Goal: Task Accomplishment & Management: Manage account settings

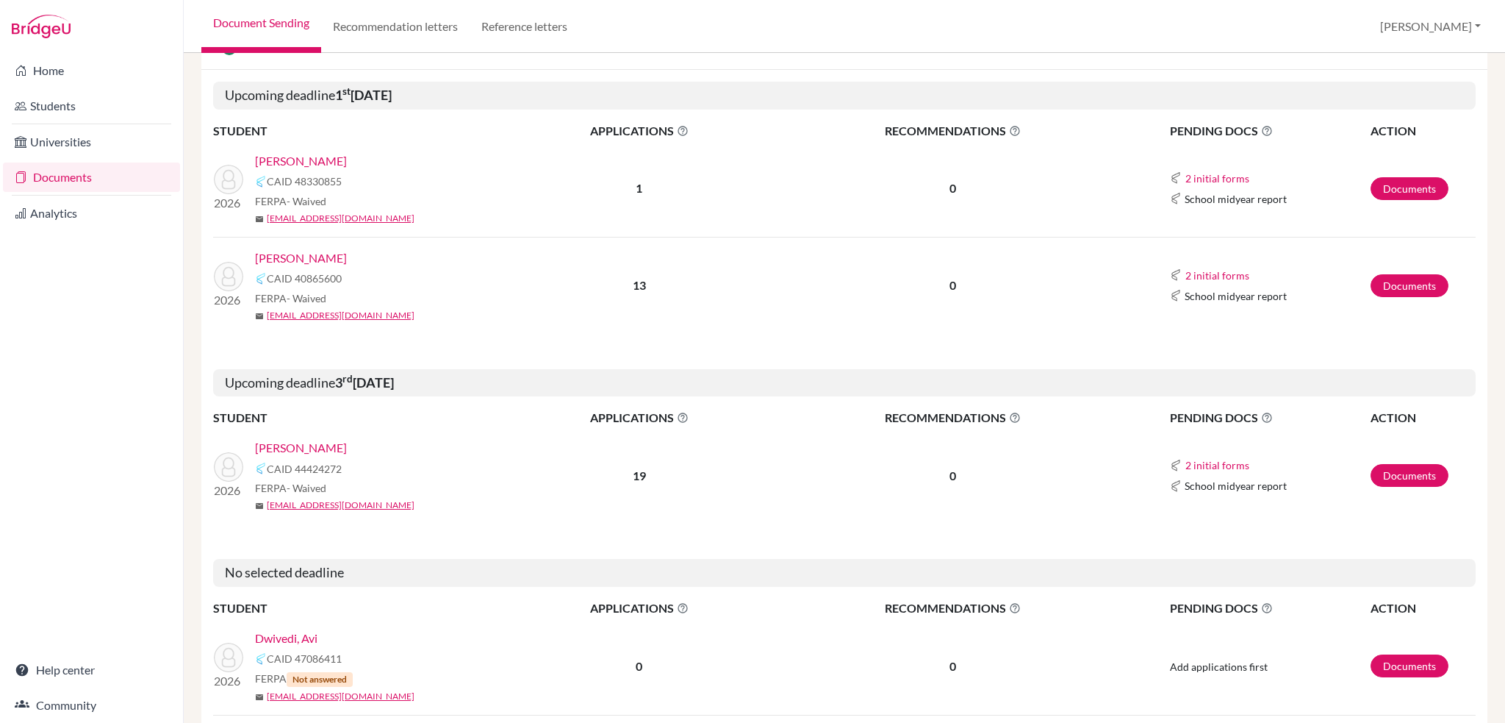
scroll to position [368, 0]
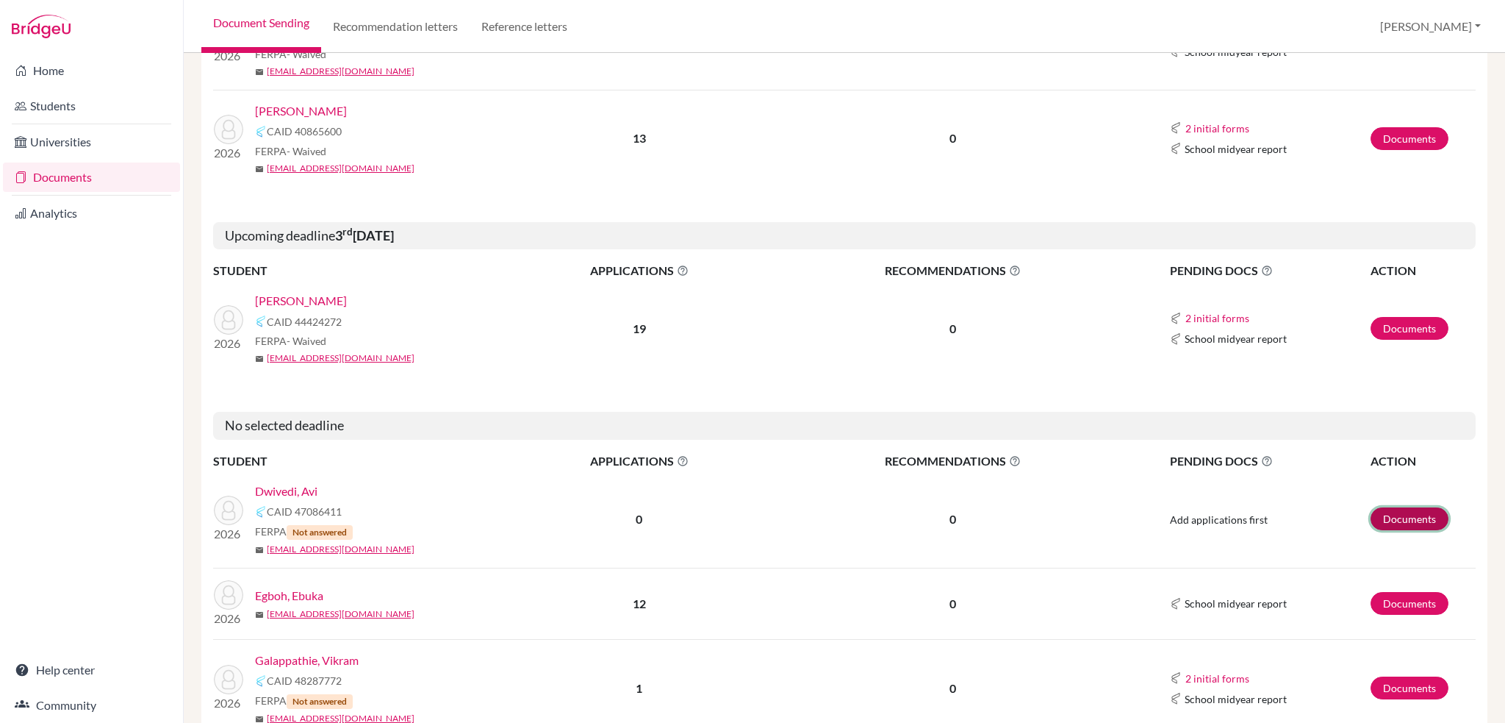
click at [1405, 520] on link "Documents" at bounding box center [1410, 518] width 78 height 23
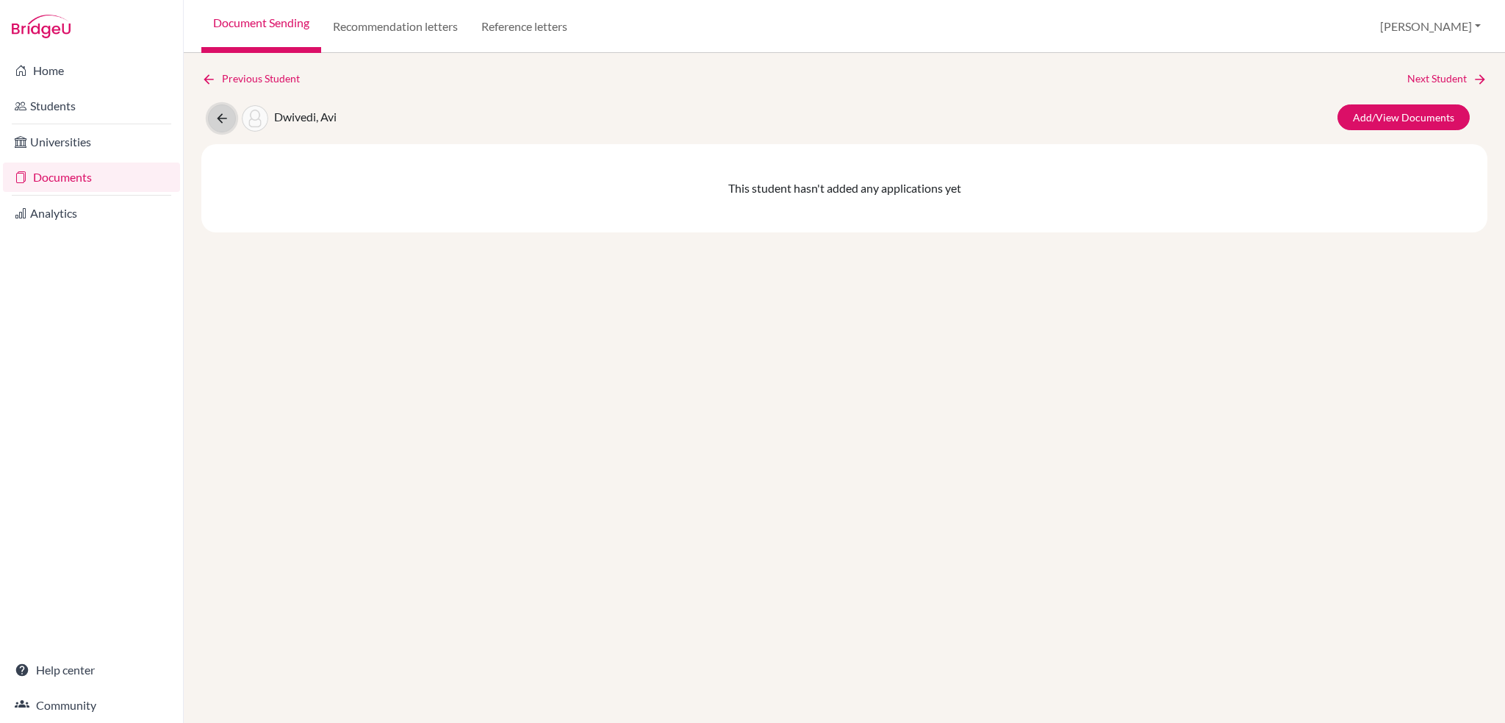
click at [229, 120] on button at bounding box center [222, 118] width 28 height 28
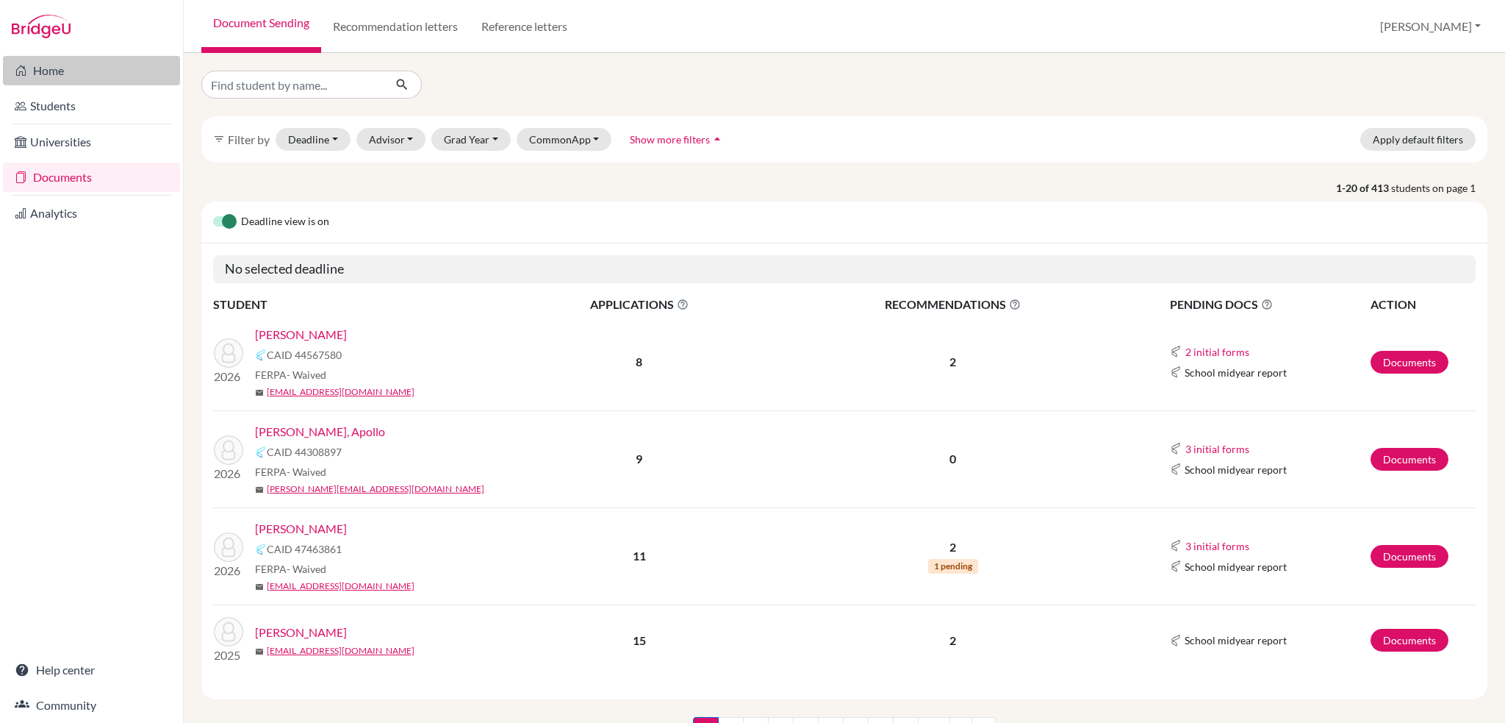
click at [56, 73] on link "Home" at bounding box center [91, 70] width 177 height 29
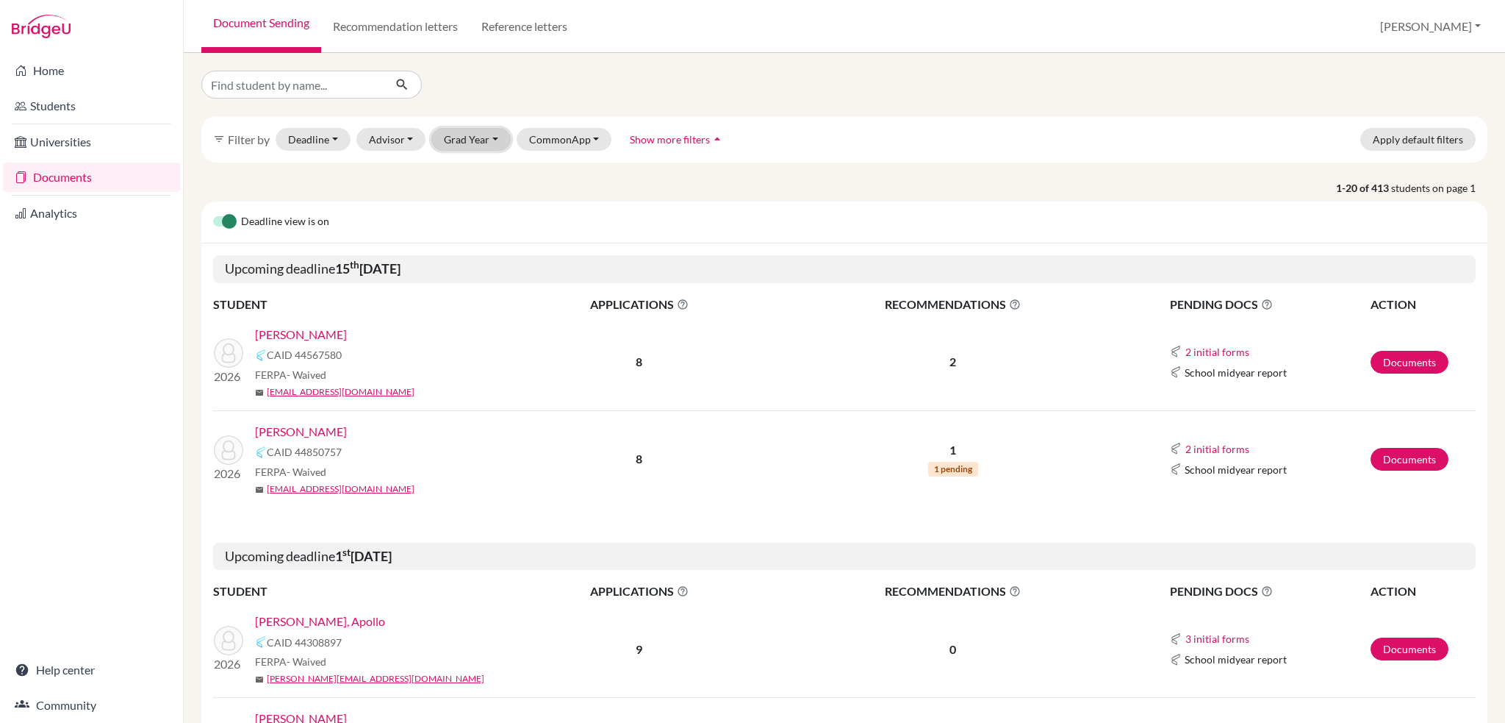
click at [496, 137] on button "Grad Year" at bounding box center [470, 139] width 79 height 23
click at [465, 176] on span "2026" at bounding box center [463, 171] width 26 height 18
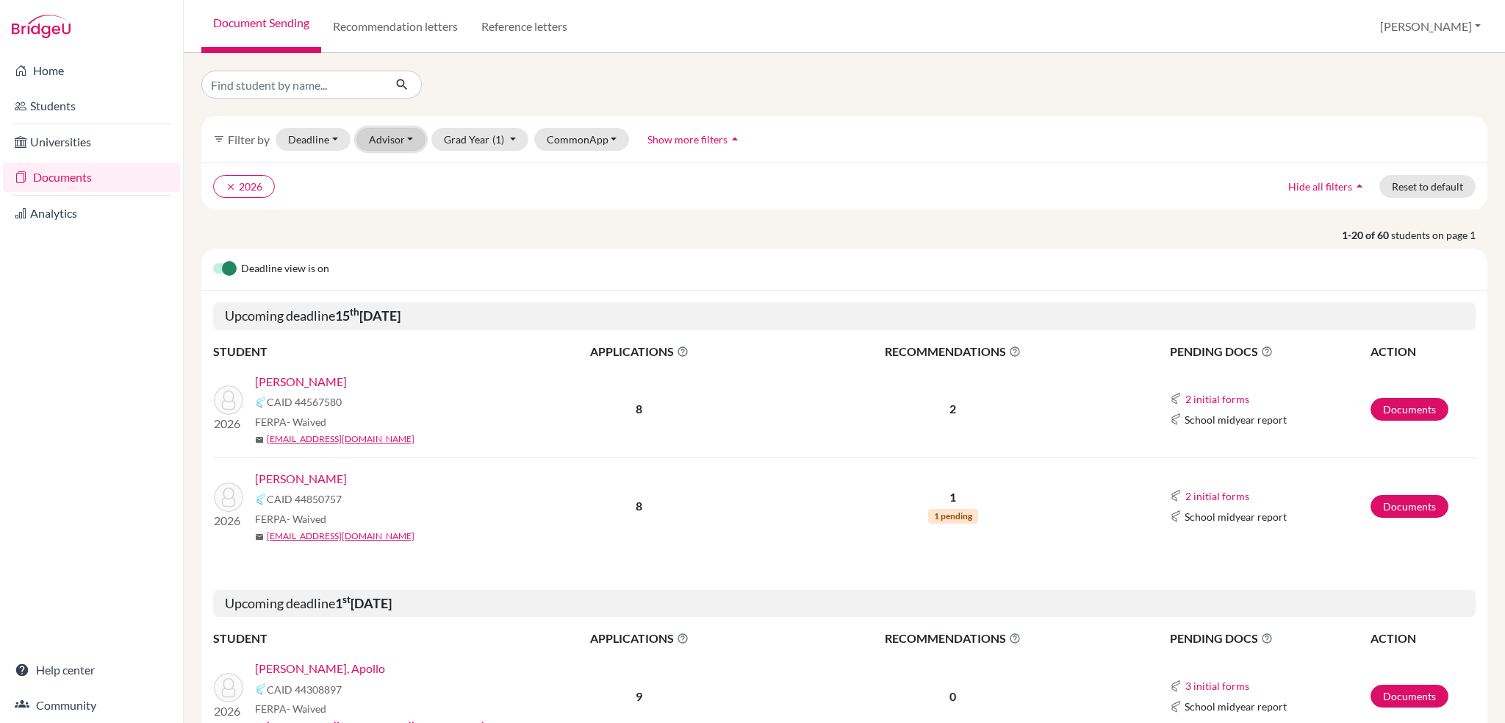
click at [388, 139] on button "Advisor" at bounding box center [391, 139] width 70 height 23
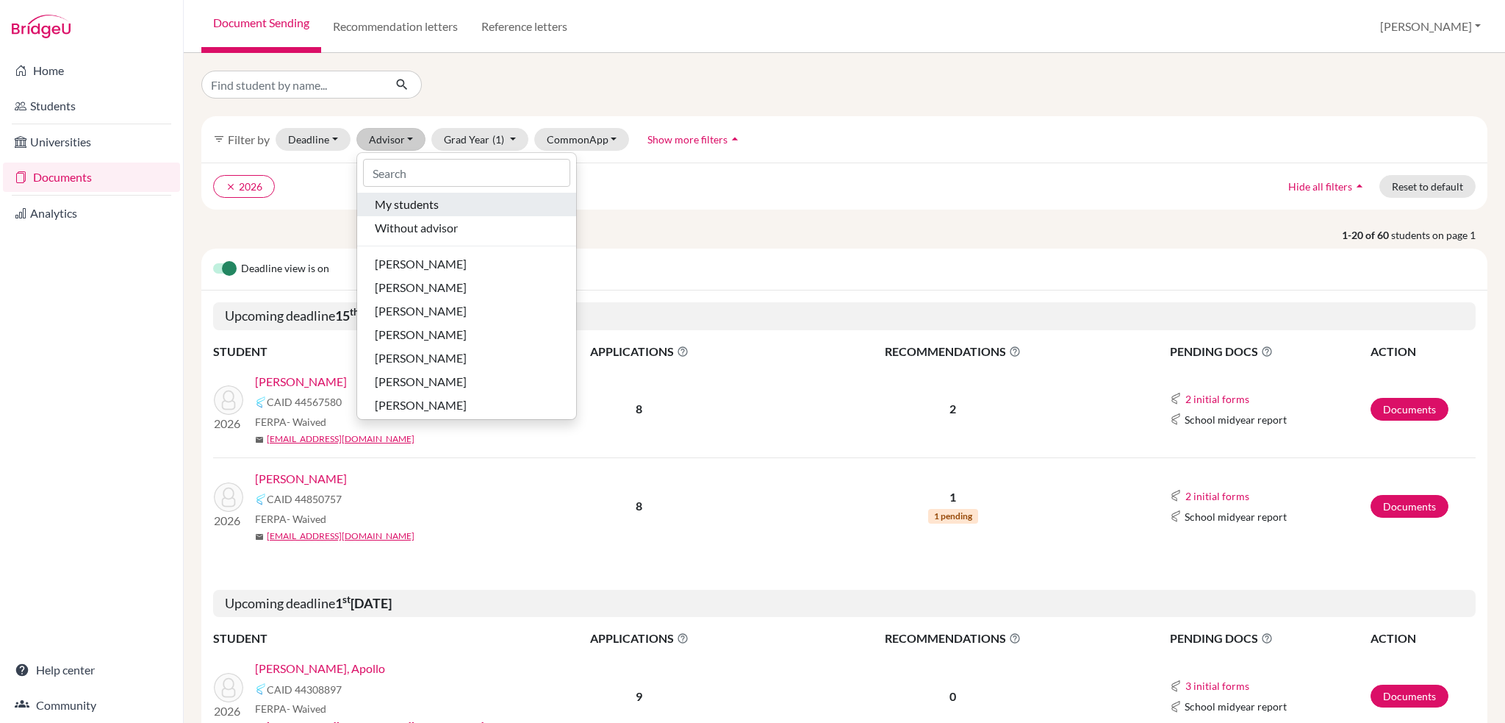
click at [406, 214] on button "My students" at bounding box center [466, 205] width 219 height 24
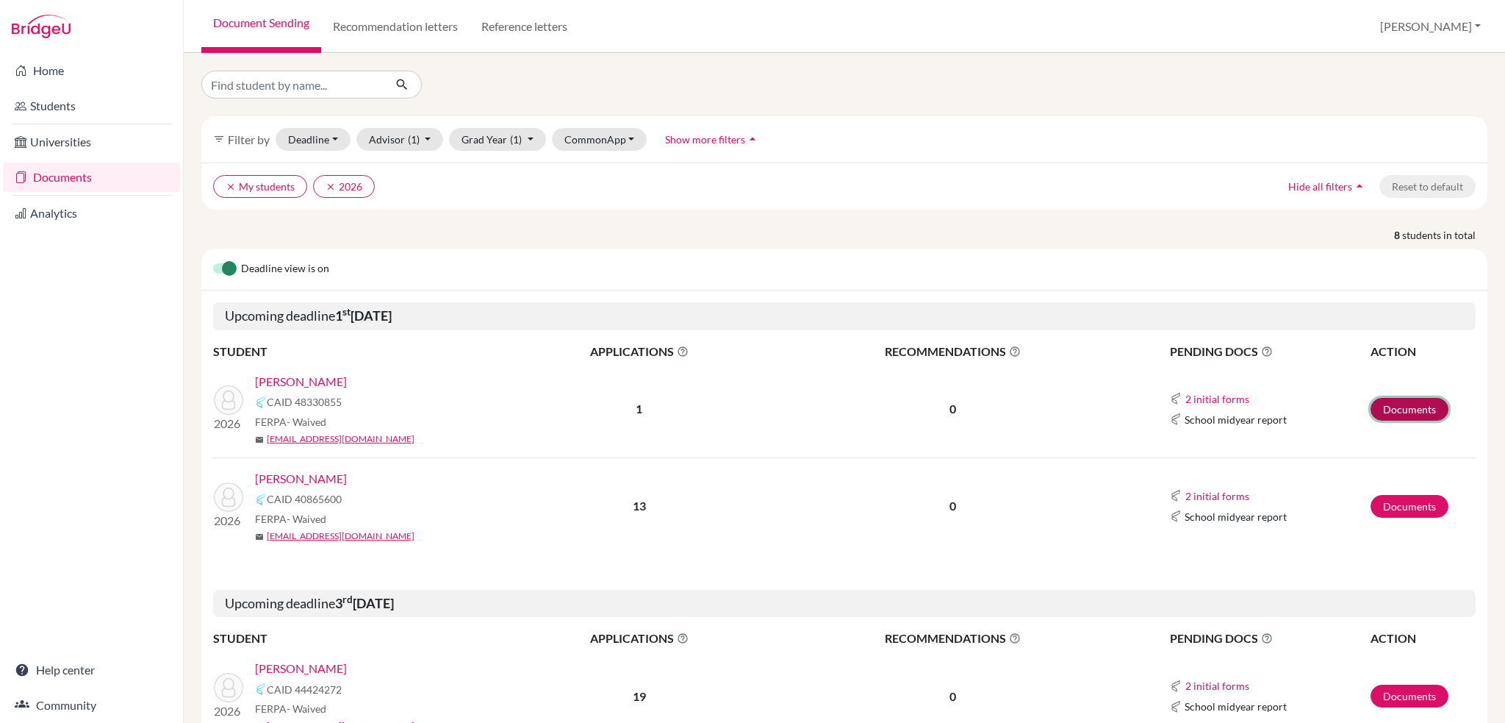
click at [1394, 413] on link "Documents" at bounding box center [1410, 409] width 78 height 23
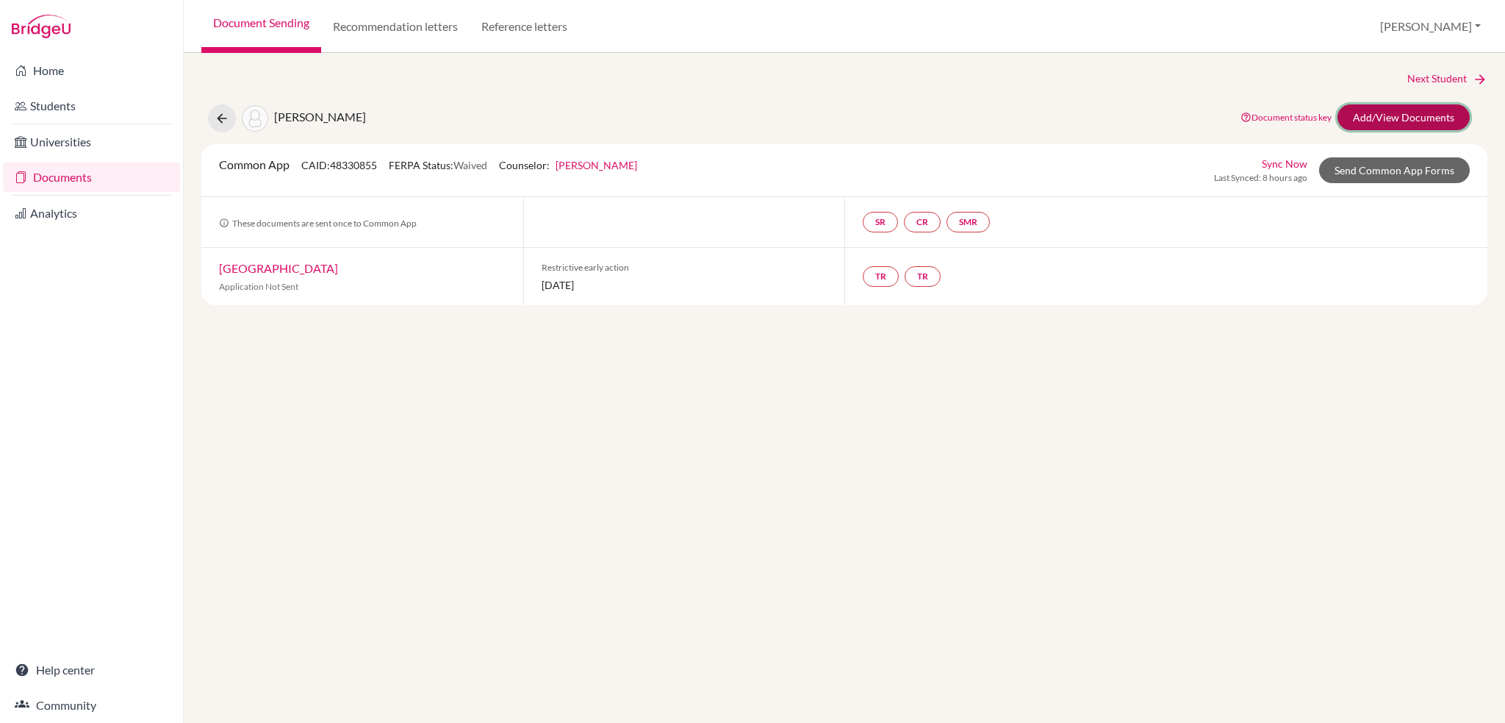
click at [1409, 117] on link "Add/View Documents" at bounding box center [1404, 117] width 132 height 26
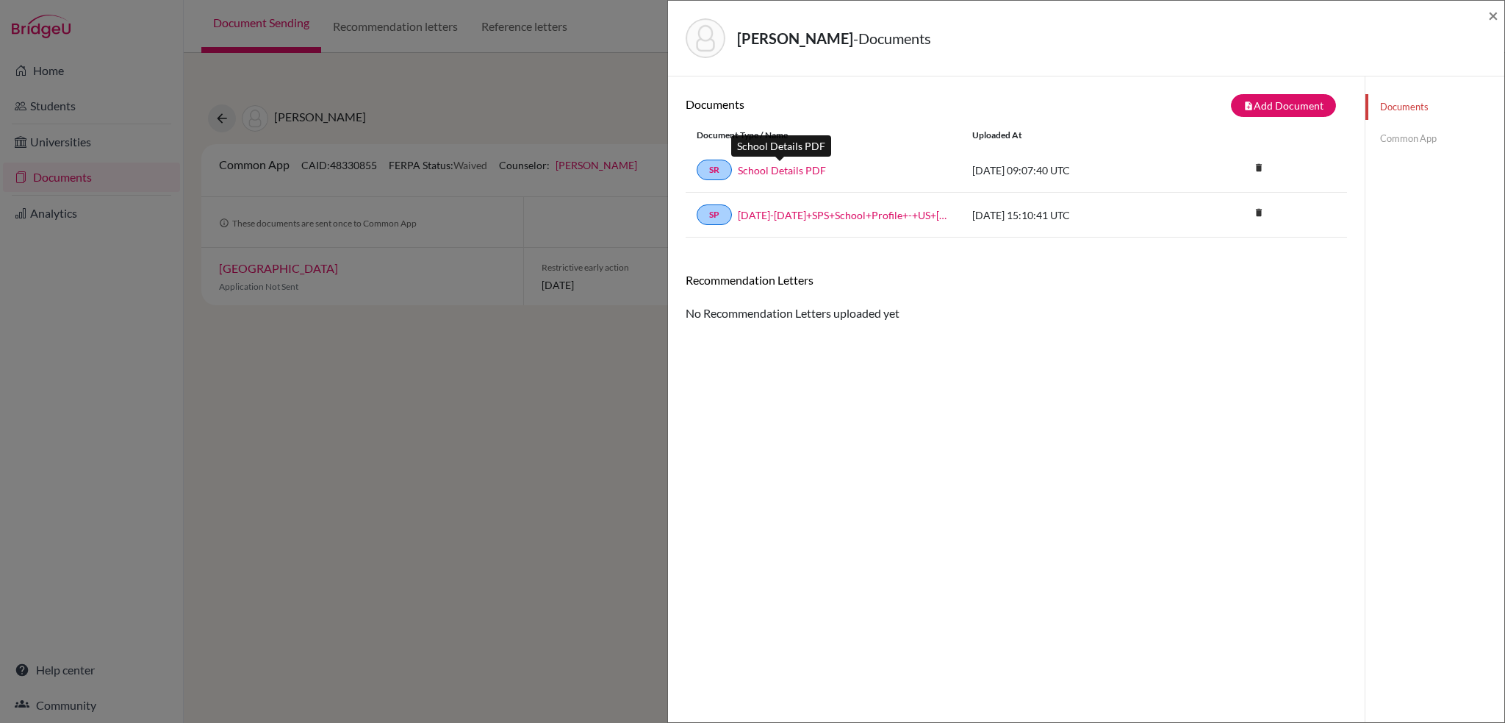
click at [759, 166] on link "School Details PDF" at bounding box center [782, 169] width 88 height 15
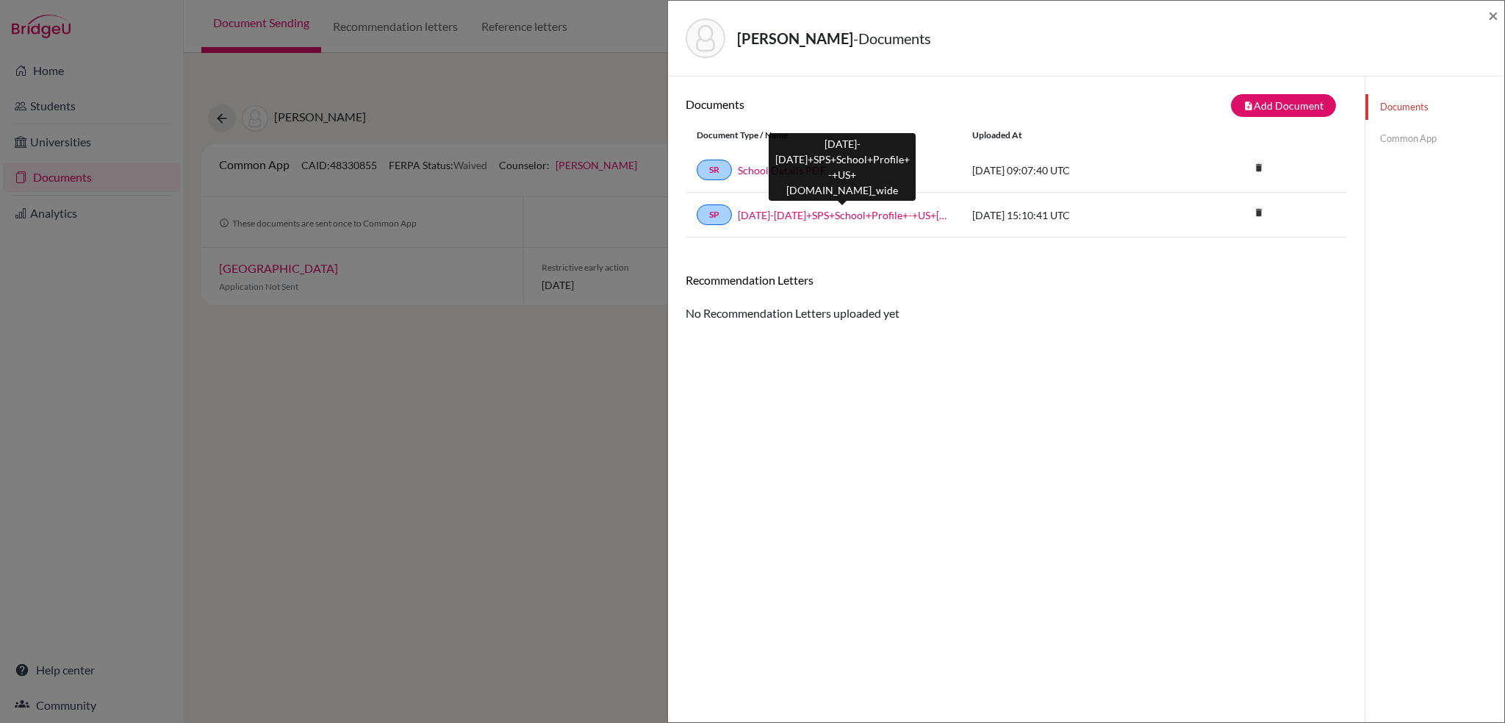
click at [810, 218] on link "[DATE]-[DATE]+SPS+School+Profile+-+US+[DOMAIN_NAME]_wide" at bounding box center [844, 214] width 212 height 15
click at [1408, 135] on link "Common App" at bounding box center [1435, 139] width 139 height 26
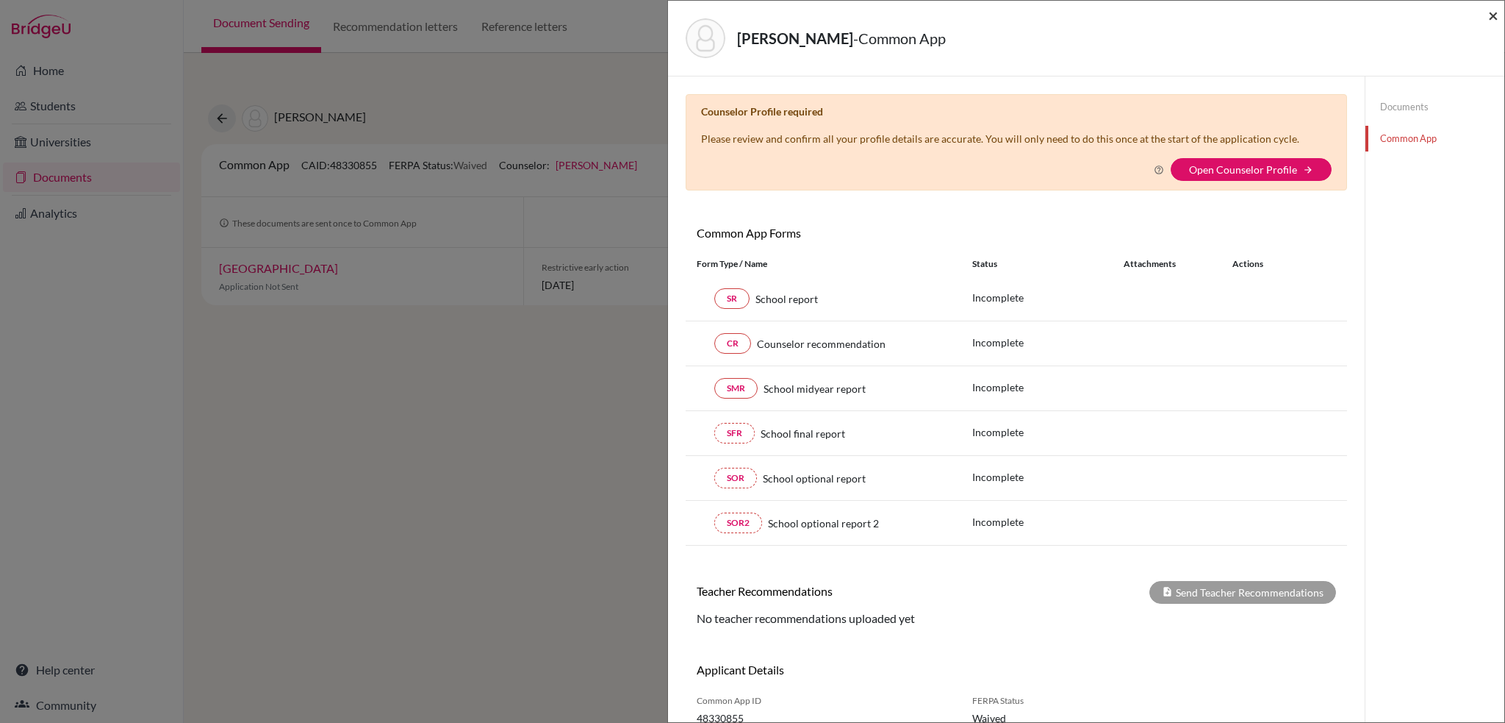
click at [1497, 14] on span "×" at bounding box center [1493, 14] width 10 height 21
